Goal: Information Seeking & Learning: Learn about a topic

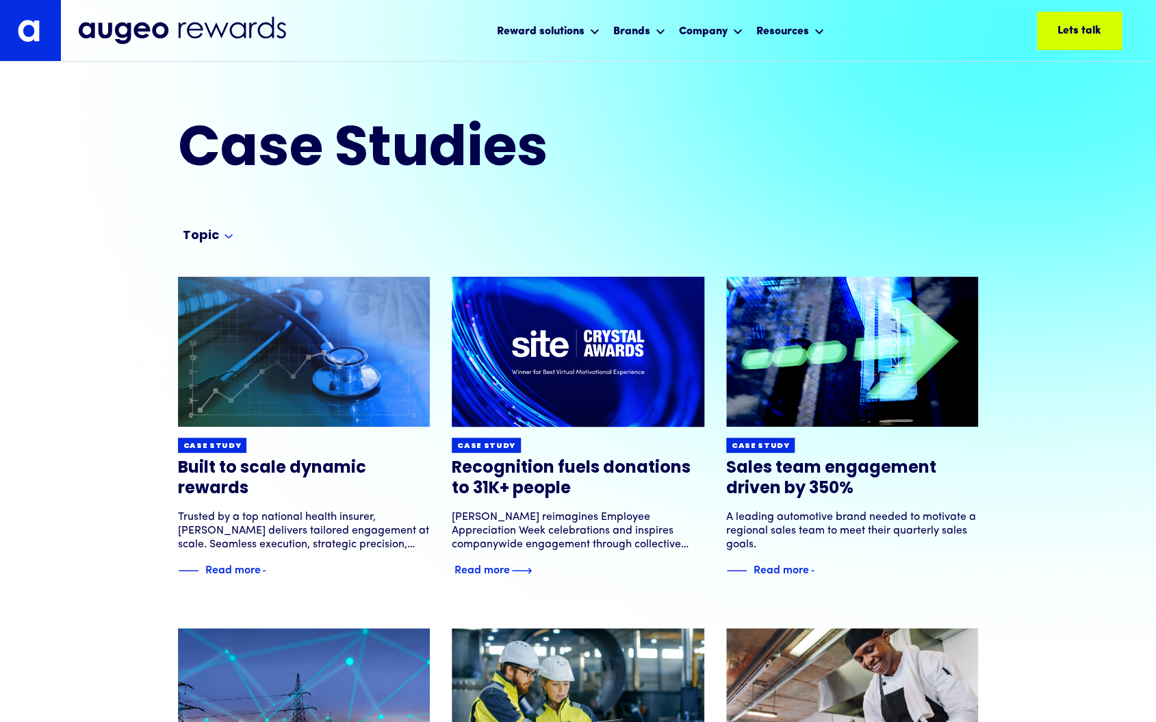
click at [529, 351] on img at bounding box center [577, 352] width 303 height 180
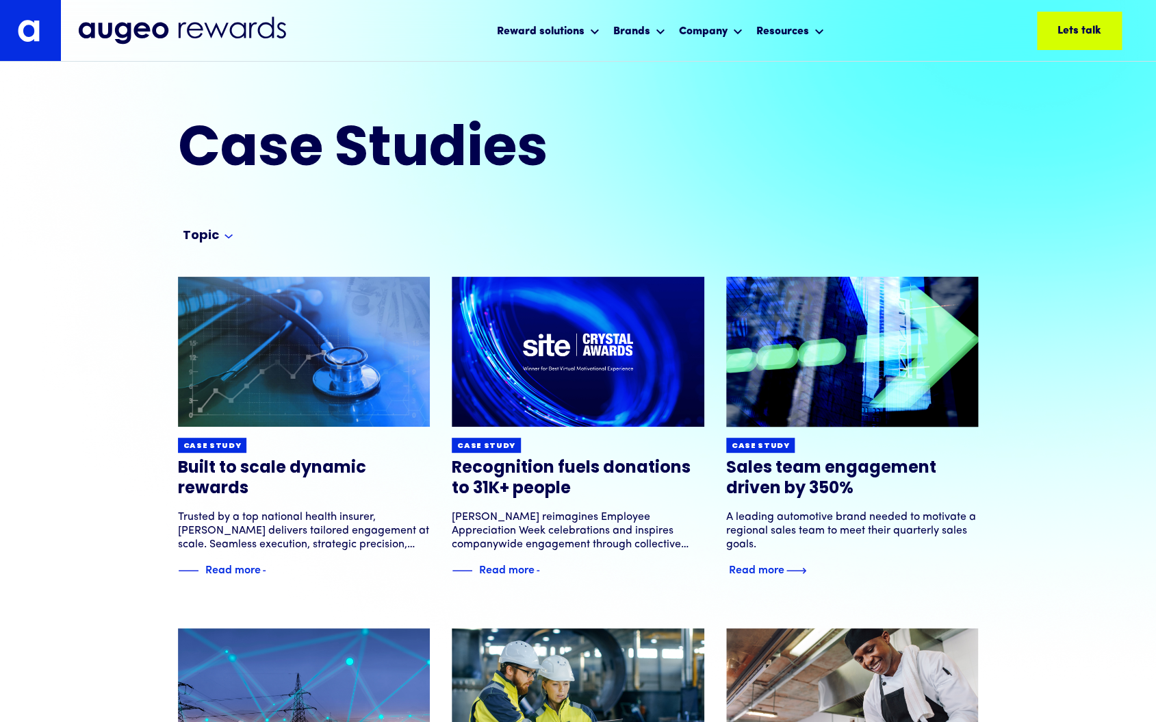
click at [782, 306] on img at bounding box center [852, 352] width 303 height 180
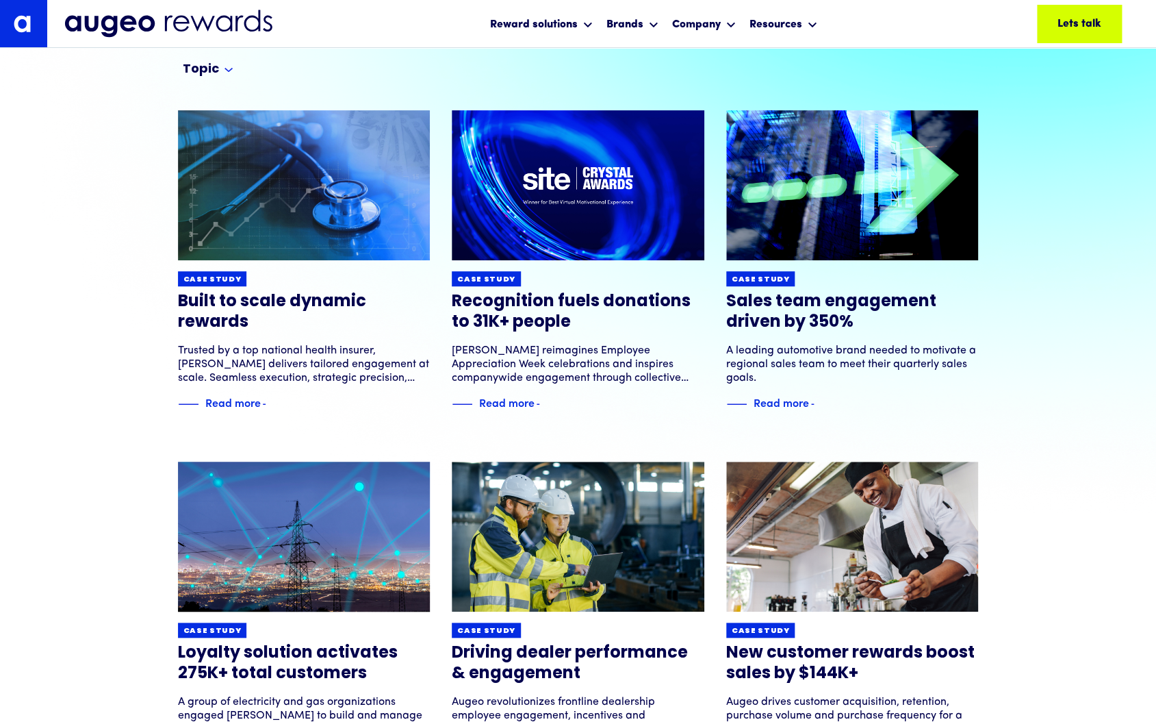
click at [307, 557] on img at bounding box center [304, 536] width 303 height 180
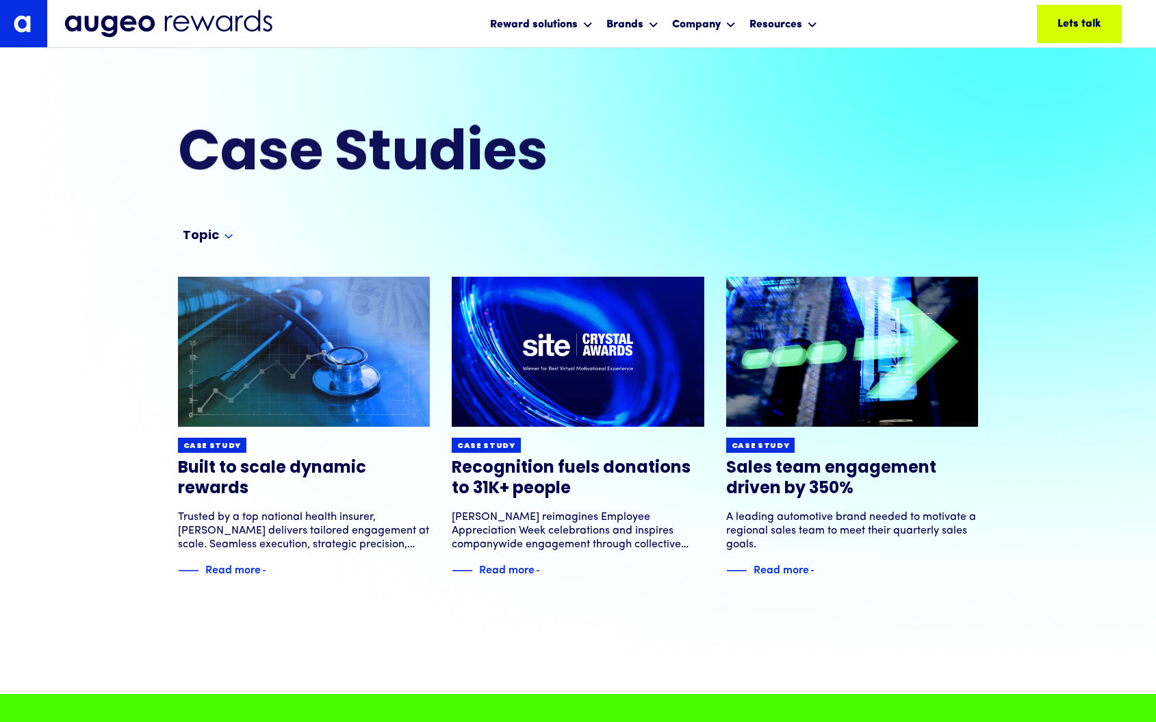
scroll to position [168, 0]
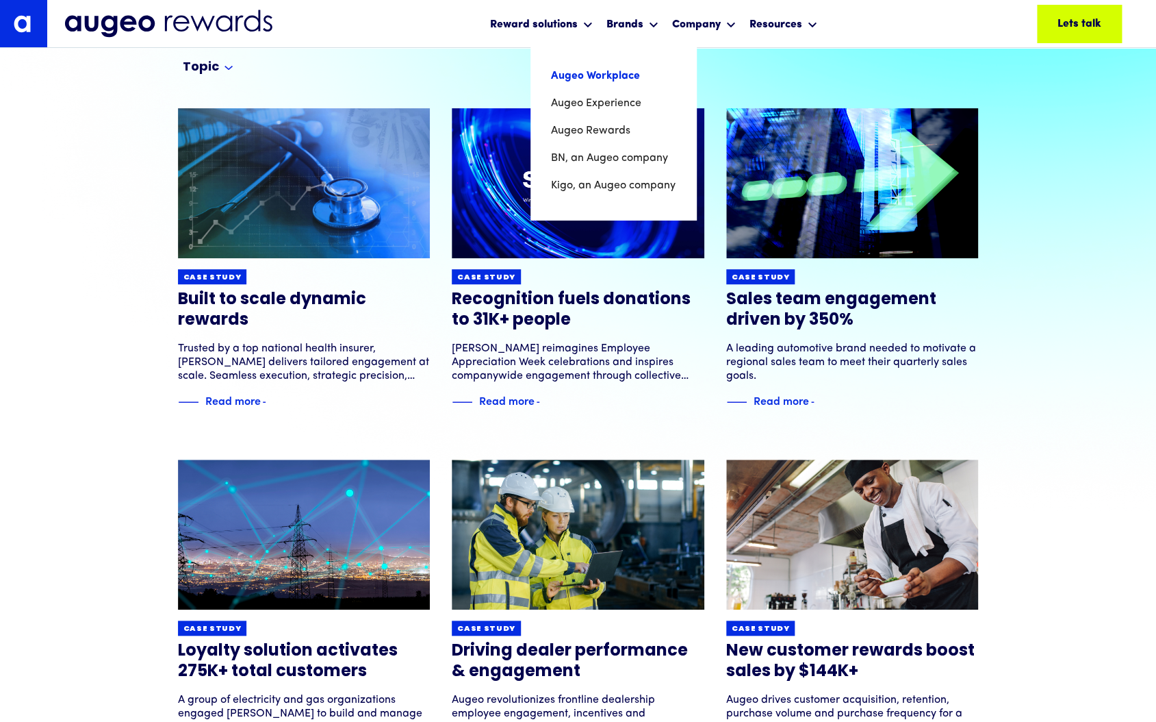
click at [630, 66] on link "Augeo Workplace" at bounding box center [613, 75] width 125 height 27
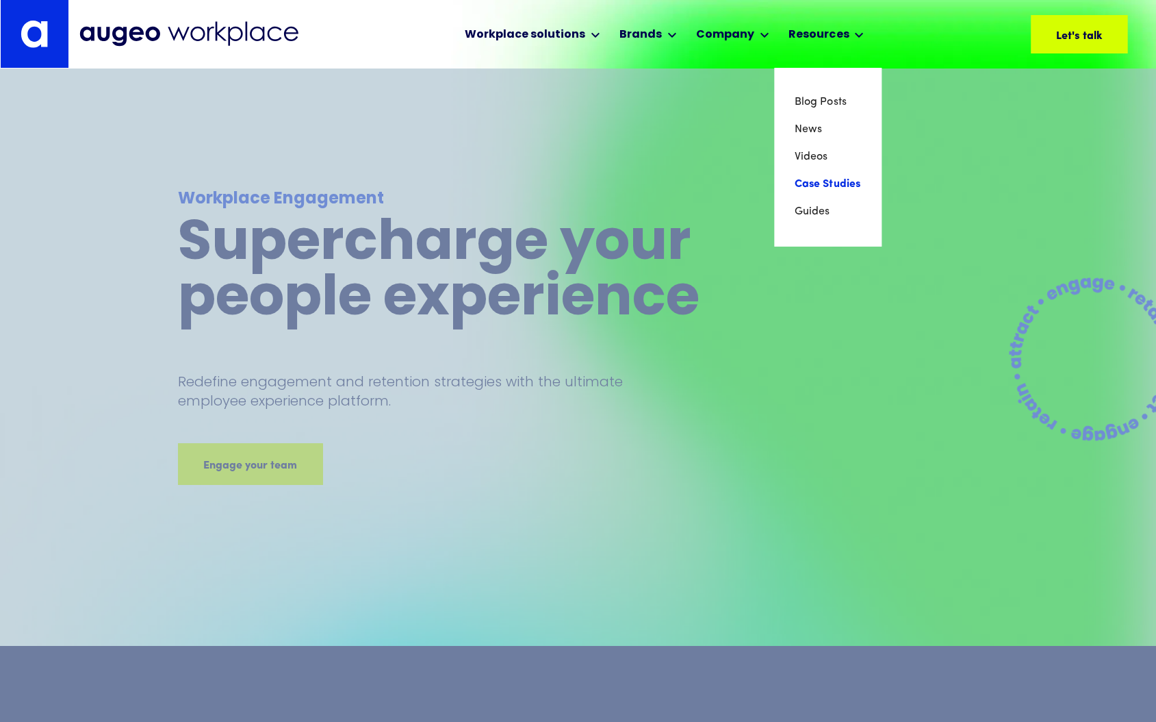
click at [799, 181] on link "Case Studies" at bounding box center [828, 183] width 66 height 27
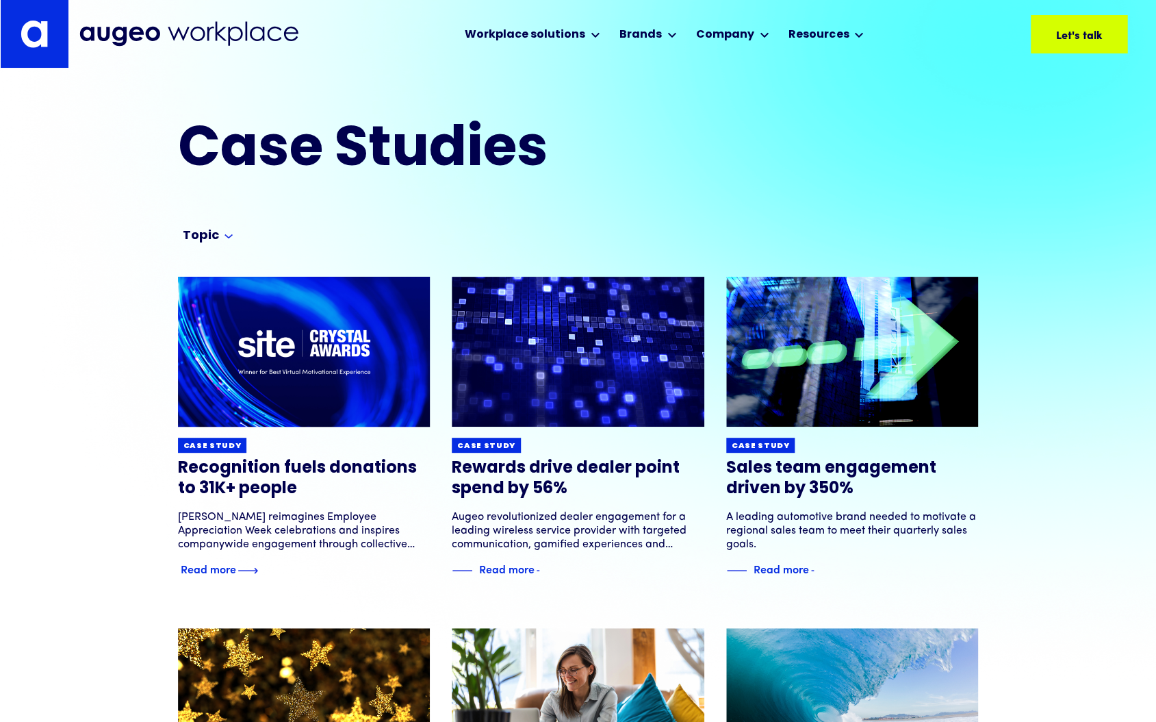
click at [310, 359] on img at bounding box center [304, 352] width 303 height 180
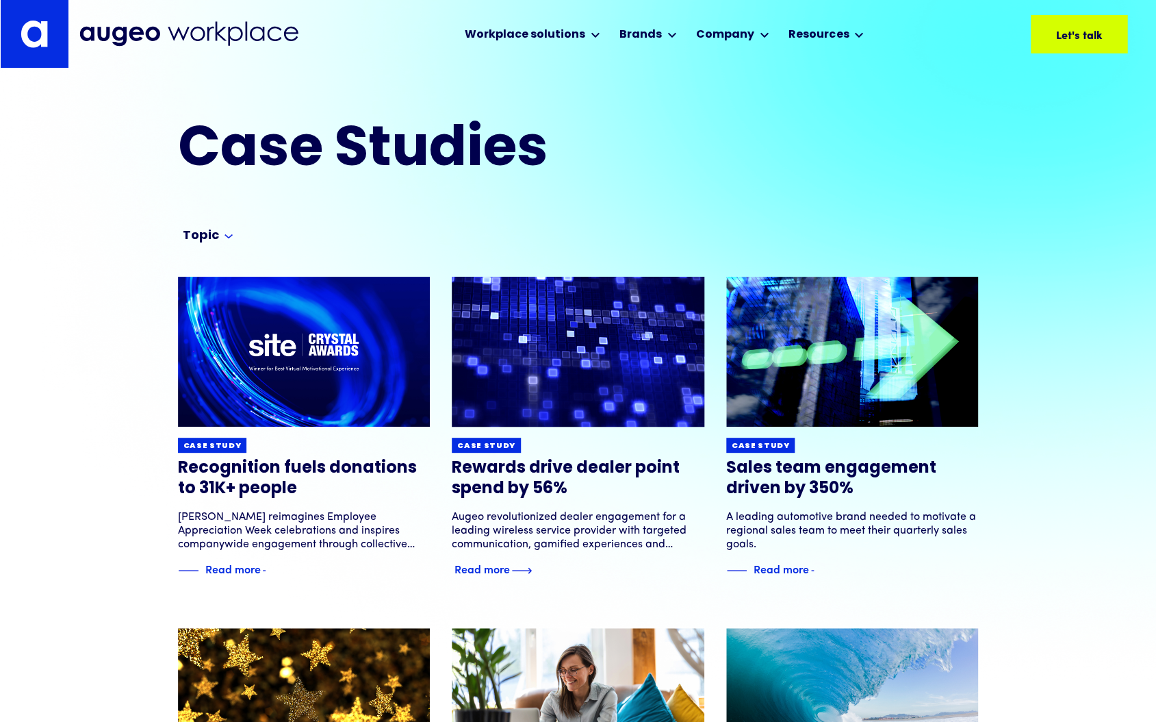
click at [594, 353] on img at bounding box center [577, 352] width 303 height 180
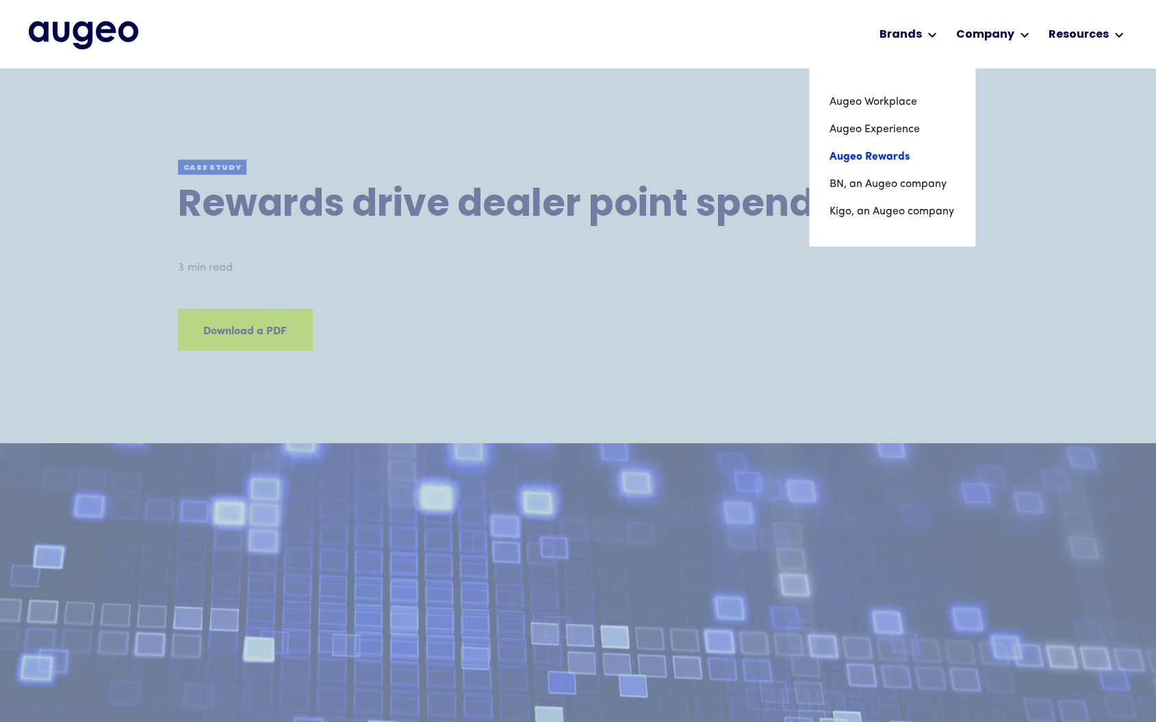
click at [882, 156] on link "Augeo Rewards" at bounding box center [892, 156] width 125 height 27
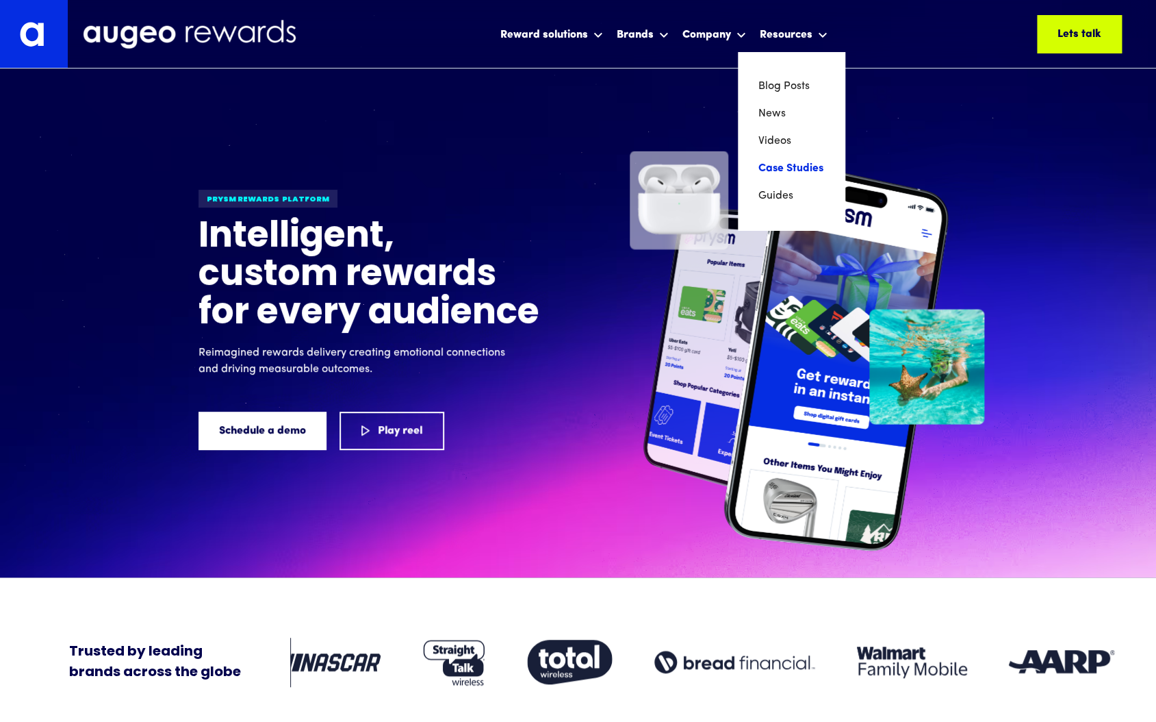
click at [803, 168] on link "Case Studies" at bounding box center [792, 168] width 66 height 27
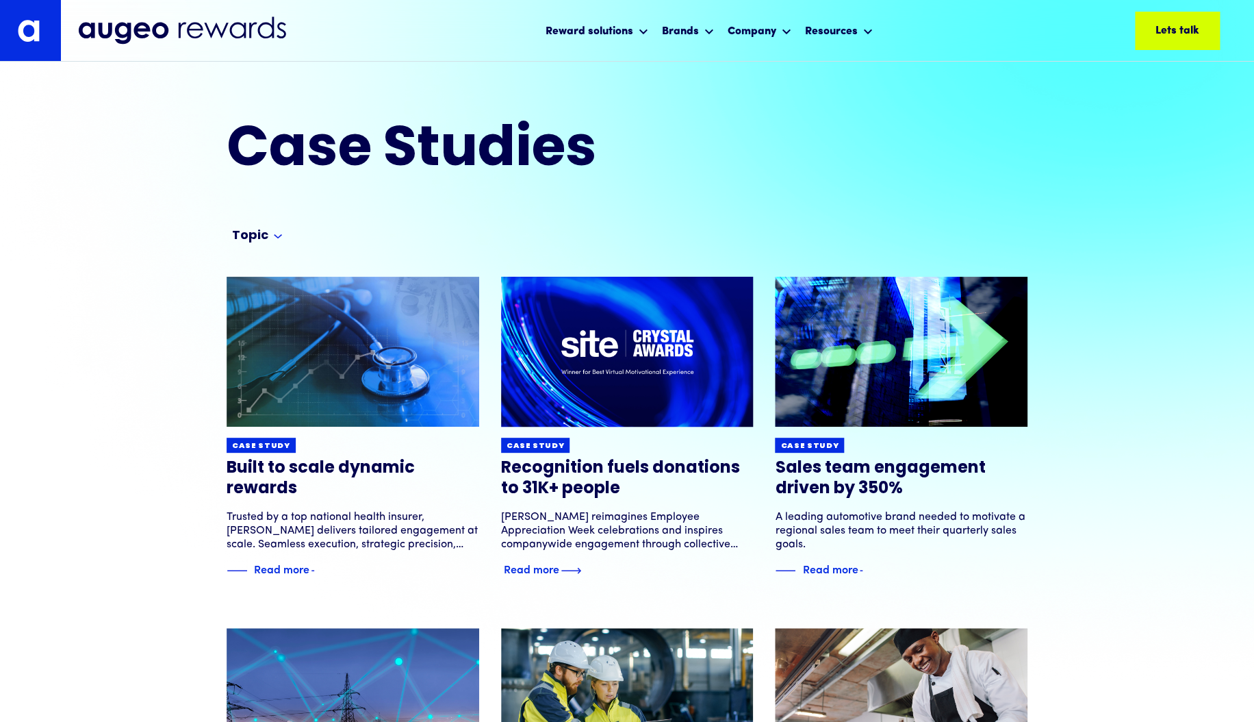
click at [708, 433] on link "Case study Recognition fuels donations to 31K+ people Augeo reimagines Employee…" at bounding box center [627, 428] width 253 height 302
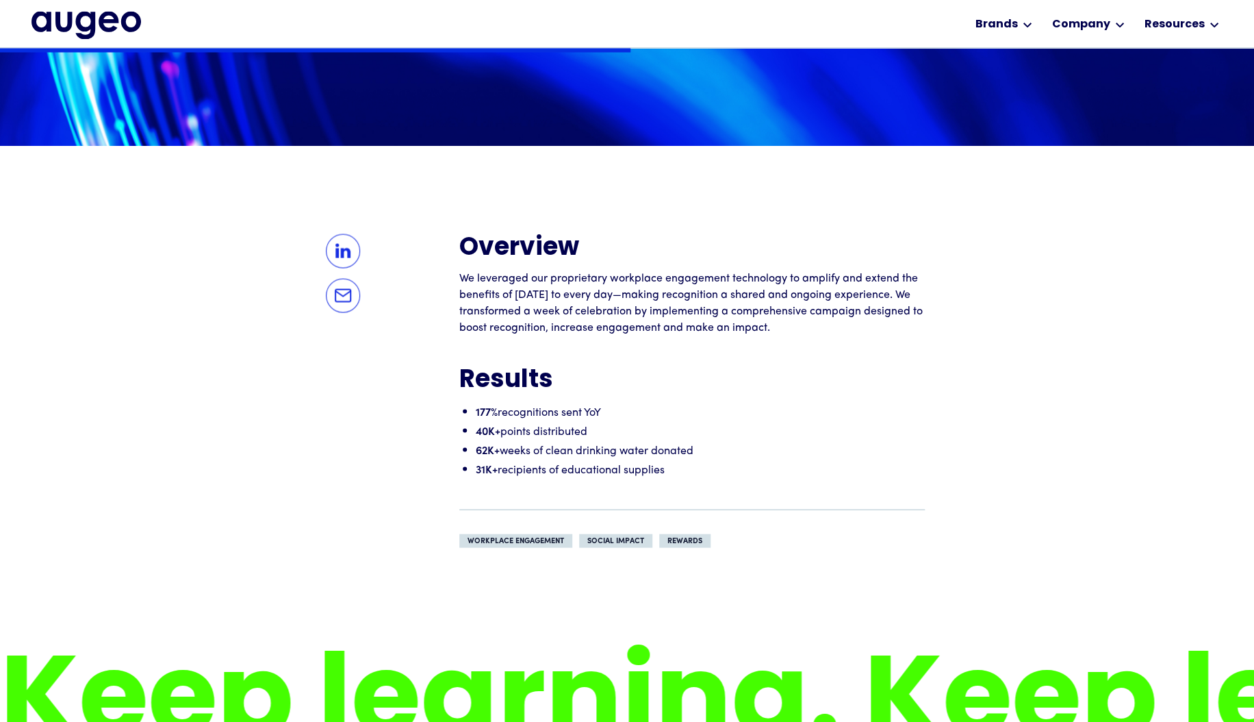
scroll to position [1066, 0]
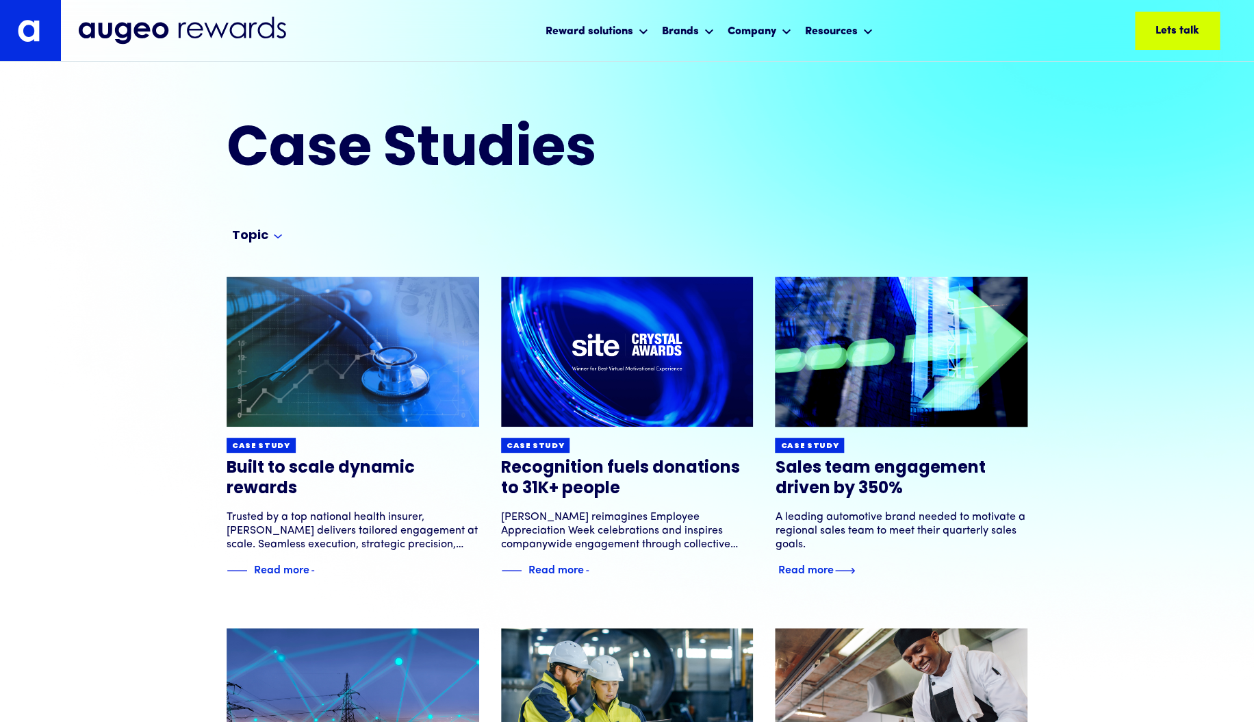
click at [881, 464] on h3 "Sales team engagement driven by 350%" at bounding box center [901, 478] width 253 height 41
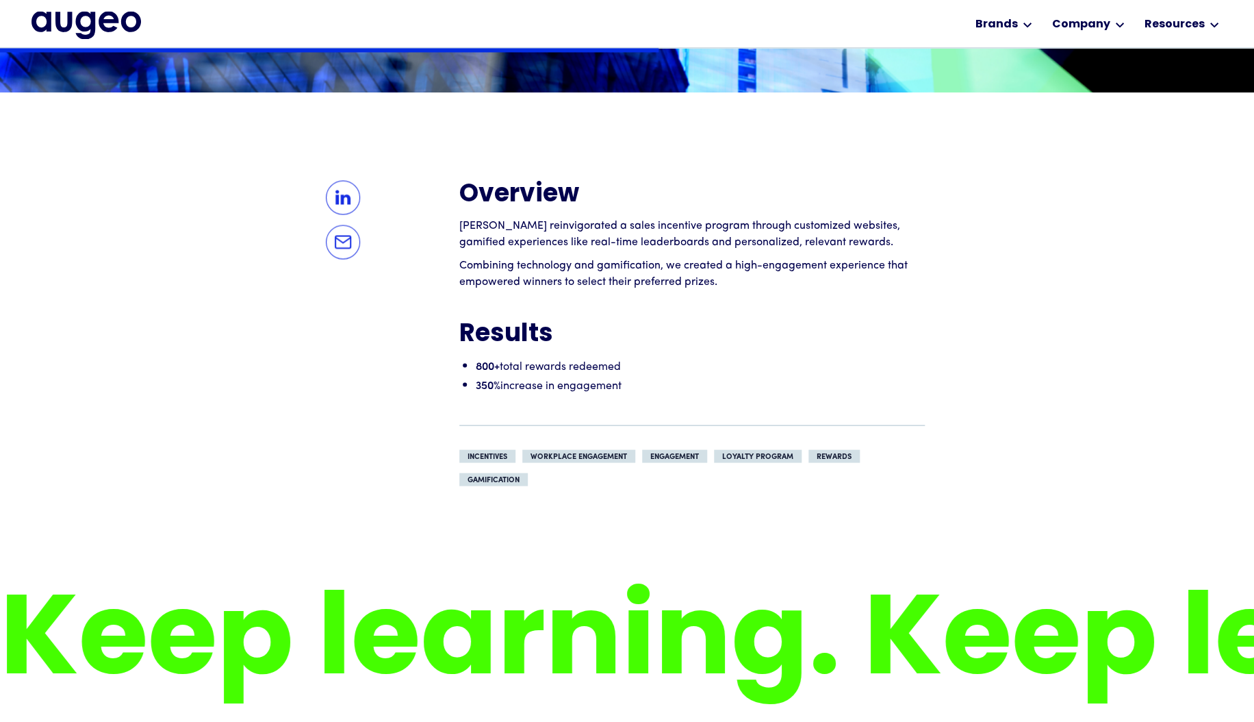
scroll to position [1080, 0]
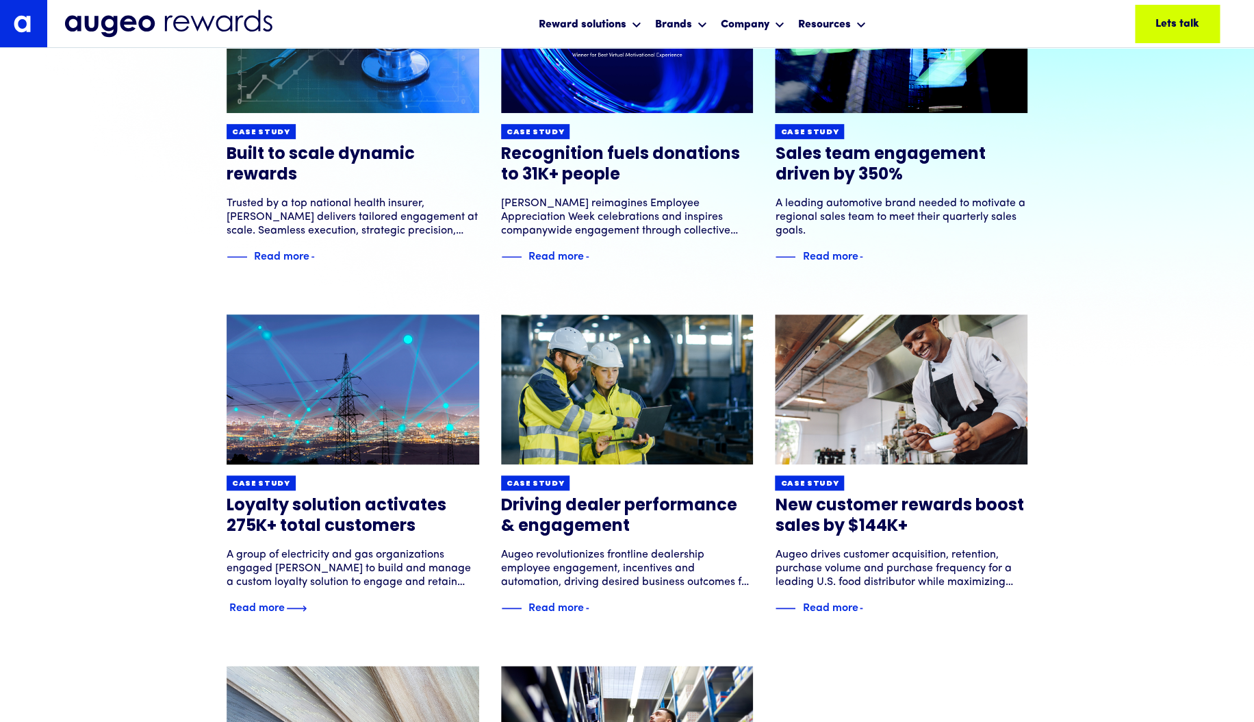
click at [417, 559] on div "A group of electricity and gas organizations engaged [PERSON_NAME] to build and…" at bounding box center [353, 568] width 253 height 41
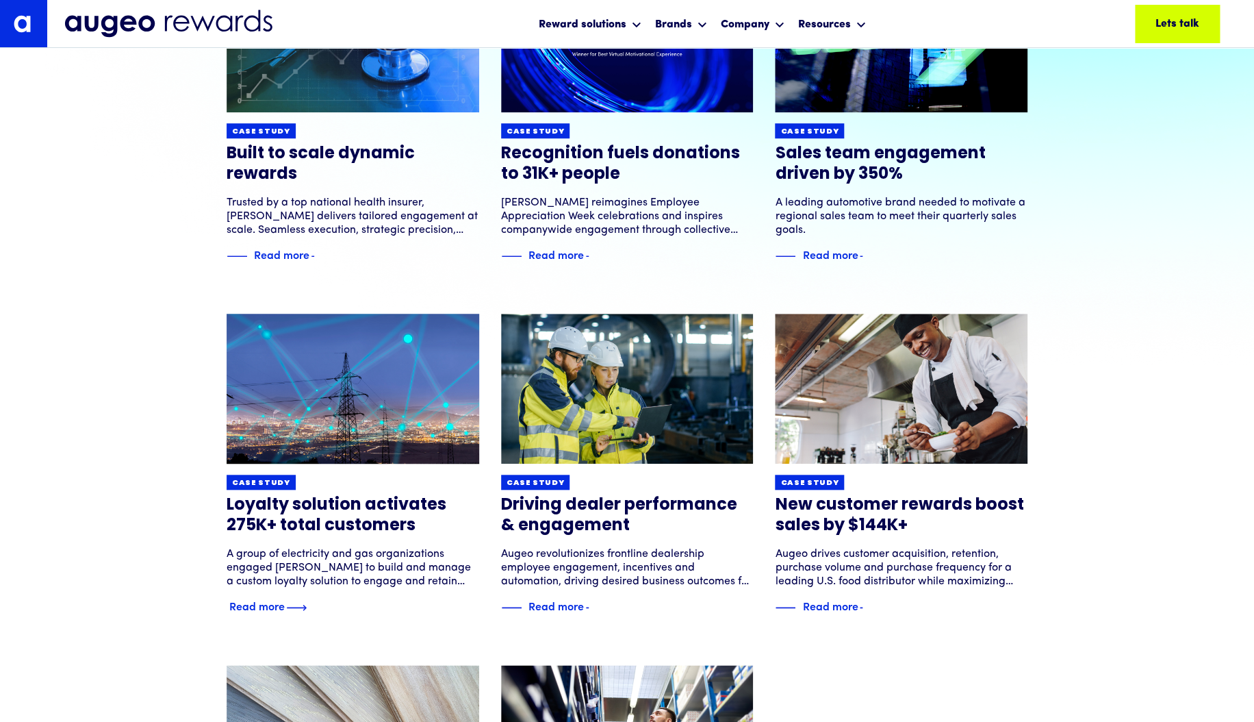
scroll to position [315, 0]
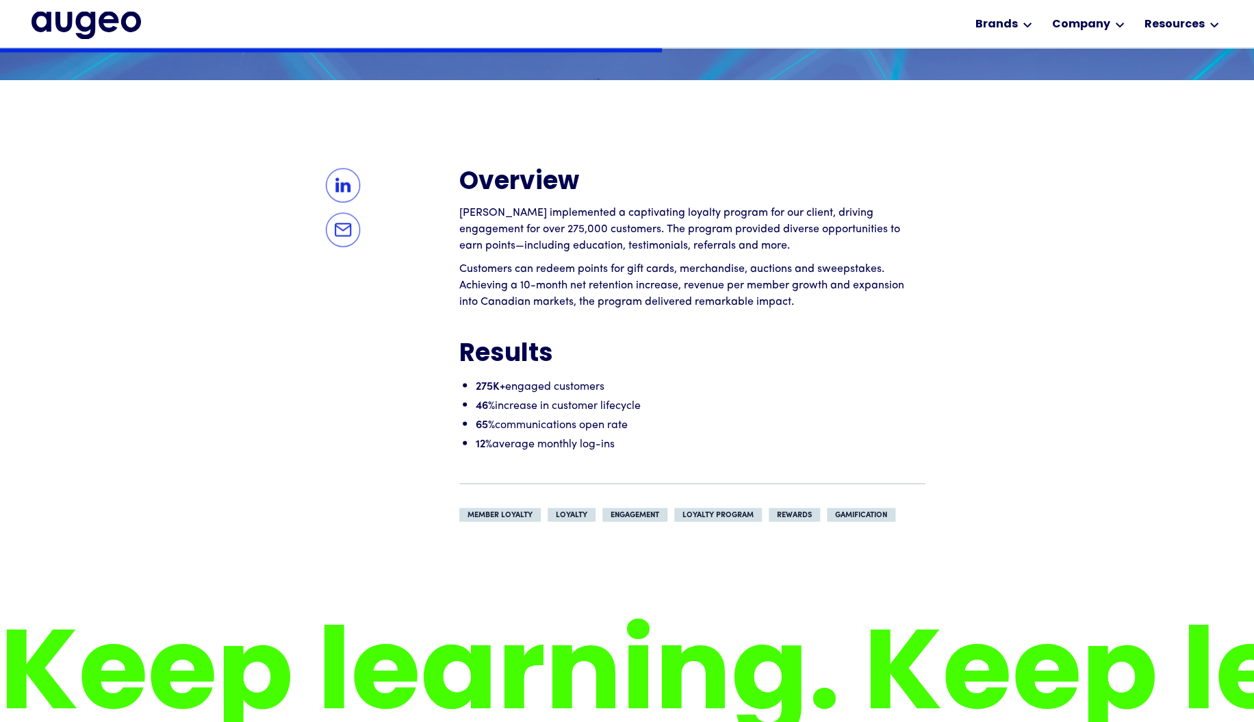
scroll to position [1133, 0]
